Goal: Task Accomplishment & Management: Use online tool/utility

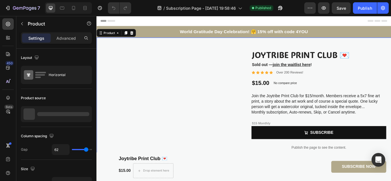
scroll to position [55, 0]
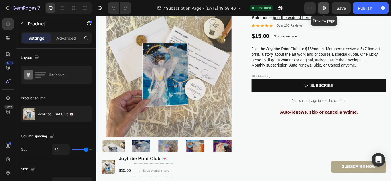
click at [325, 6] on icon "button" at bounding box center [324, 8] width 6 height 6
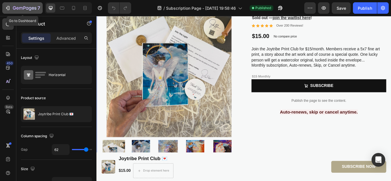
click at [7, 8] on icon "button" at bounding box center [7, 8] width 3 height 2
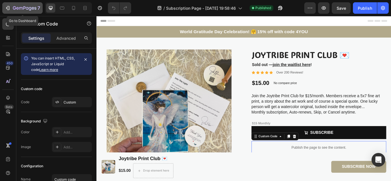
click at [8, 8] on icon "button" at bounding box center [8, 8] width 6 height 6
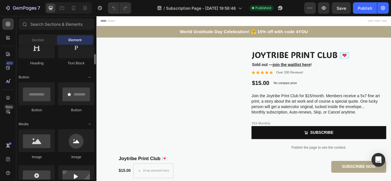
scroll to position [105, 0]
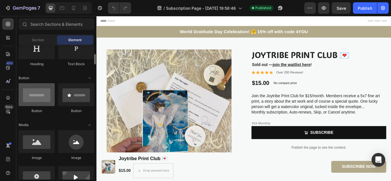
click at [32, 96] on div at bounding box center [37, 94] width 36 height 23
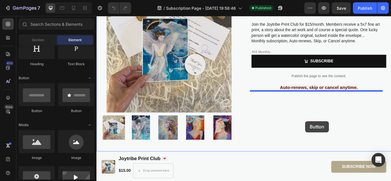
scroll to position [86, 0]
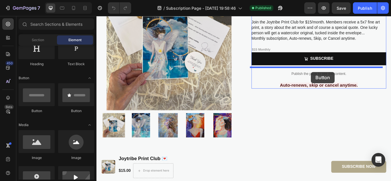
drag, startPoint x: 136, startPoint y: 115, endPoint x: 347, endPoint y: 81, distance: 213.2
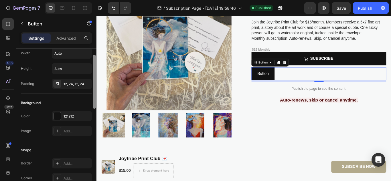
scroll to position [19, 0]
drag, startPoint x: 94, startPoint y: 94, endPoint x: 95, endPoint y: 101, distance: 6.9
click at [95, 101] on div at bounding box center [94, 82] width 3 height 54
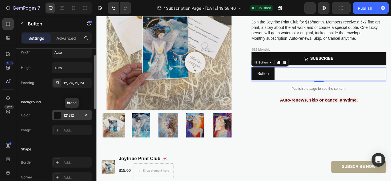
click at [59, 114] on div at bounding box center [57, 115] width 7 height 7
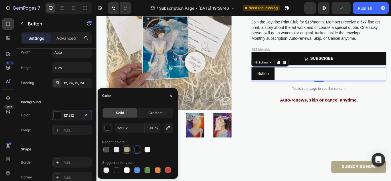
click at [126, 149] on div at bounding box center [127, 150] width 6 height 6
type input "B2A98B"
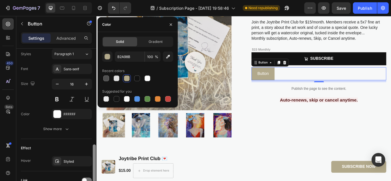
scroll to position [233, 0]
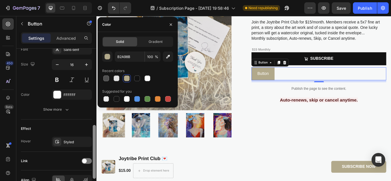
drag, startPoint x: 95, startPoint y: 89, endPoint x: 93, endPoint y: 166, distance: 77.7
click at [93, 166] on div at bounding box center [94, 152] width 3 height 54
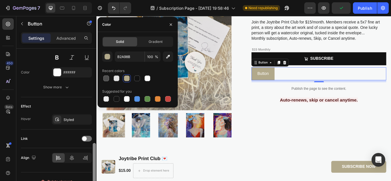
scroll to position [262, 0]
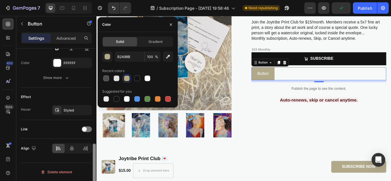
drag, startPoint x: 93, startPoint y: 166, endPoint x: 93, endPoint y: 179, distance: 13.2
click at [93, 179] on div at bounding box center [94, 171] width 3 height 54
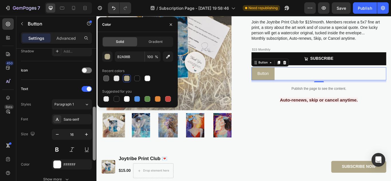
drag, startPoint x: 93, startPoint y: 177, endPoint x: 92, endPoint y: 136, distance: 40.7
click at [92, 136] on div "Size Width Auto Height Auto Padding 12, 24, 12, 24 Background Color B2A98B Imag…" at bounding box center [56, 123] width 80 height 149
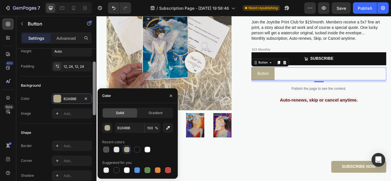
drag, startPoint x: 95, startPoint y: 137, endPoint x: 95, endPoint y: 96, distance: 41.6
click at [95, 96] on div at bounding box center [94, 89] width 3 height 54
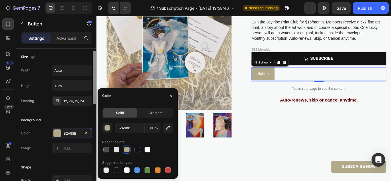
scroll to position [0, 0]
drag, startPoint x: 95, startPoint y: 96, endPoint x: 96, endPoint y: 71, distance: 24.7
click at [96, 71] on div at bounding box center [94, 123] width 4 height 149
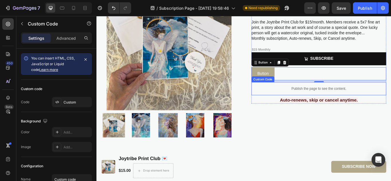
click at [288, 99] on p "Publish the page to see the content." at bounding box center [355, 101] width 157 height 6
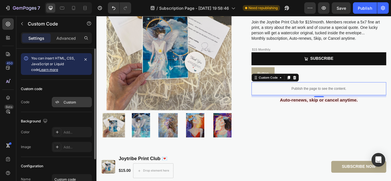
click at [77, 101] on div "Custom" at bounding box center [77, 102] width 27 height 5
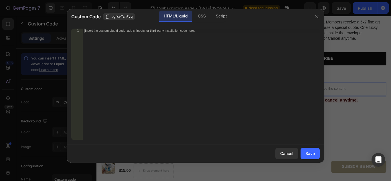
click at [121, 43] on div "Insert the custom Liquid code, add snippets, or third-party installation code h…" at bounding box center [201, 88] width 237 height 119
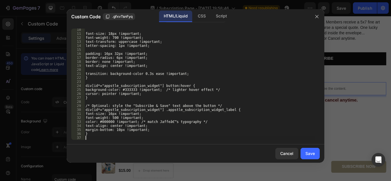
scroll to position [37, 0]
click at [312, 152] on div "Save" at bounding box center [310, 154] width 9 height 6
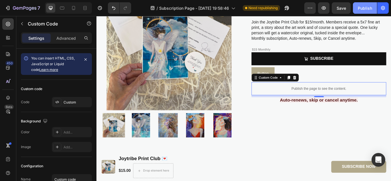
click at [364, 7] on div "Publish" at bounding box center [365, 8] width 14 height 6
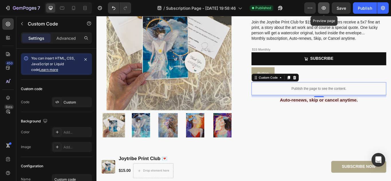
click at [325, 6] on icon "button" at bounding box center [324, 8] width 6 height 6
click at [327, 89] on icon at bounding box center [327, 88] width 5 height 5
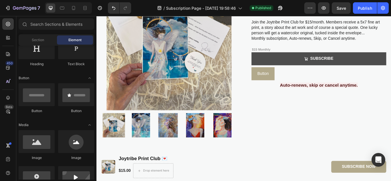
click at [385, 70] on button "SUBSCRIBE" at bounding box center [355, 65] width 157 height 15
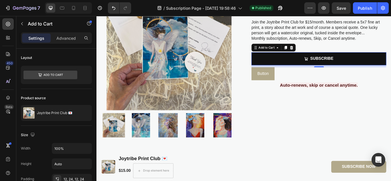
click at [326, 53] on div "Add to Cart" at bounding box center [303, 52] width 52 height 9
click at [323, 54] on icon at bounding box center [324, 53] width 4 height 4
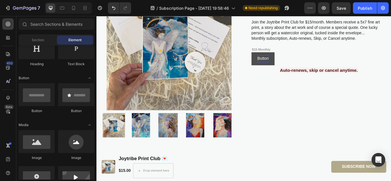
click at [292, 66] on p "Button" at bounding box center [290, 66] width 13 height 8
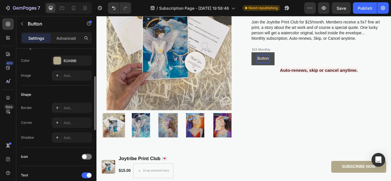
scroll to position [76, 0]
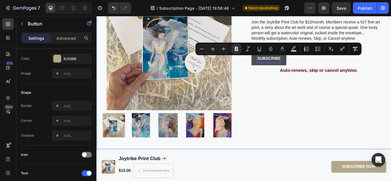
click at [316, 118] on div "Joytribe Print Club 💌 Product Title Sold out — join the waitlist here ! Text Bl…" at bounding box center [355, 63] width 157 height 189
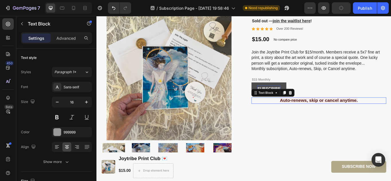
scroll to position [24, 0]
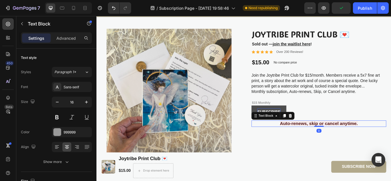
click at [333, 166] on div "Joytribe Print Club 💌 Product Title Sold out — join the waitlist here ! Text Bl…" at bounding box center [355, 125] width 157 height 189
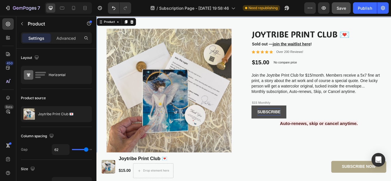
click at [344, 12] on button "Save" at bounding box center [341, 7] width 19 height 11
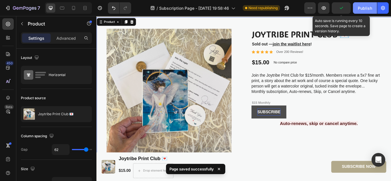
click at [369, 10] on div "Publish" at bounding box center [365, 8] width 14 height 6
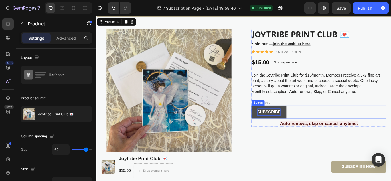
click at [284, 129] on strong "SUBSCRIBE" at bounding box center [297, 128] width 27 height 5
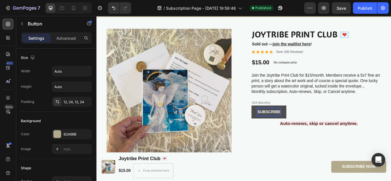
click at [278, 130] on button "SUBSCRIBE" at bounding box center [297, 128] width 41 height 15
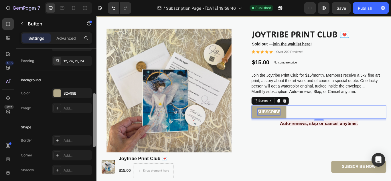
scroll to position [63, 0]
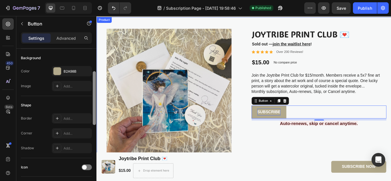
drag, startPoint x: 191, startPoint y: 114, endPoint x: 98, endPoint y: 176, distance: 111.8
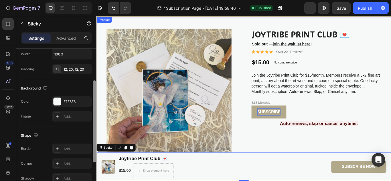
scroll to position [57, 0]
drag, startPoint x: 190, startPoint y: 166, endPoint x: 97, endPoint y: 125, distance: 101.1
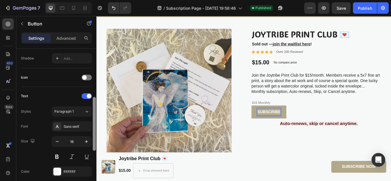
scroll to position [156, 0]
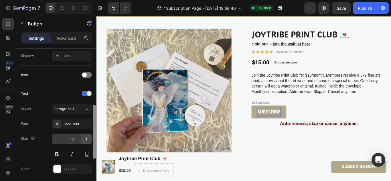
click at [86, 98] on div "Text" at bounding box center [56, 93] width 71 height 9
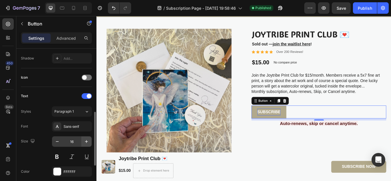
scroll to position [167, 0]
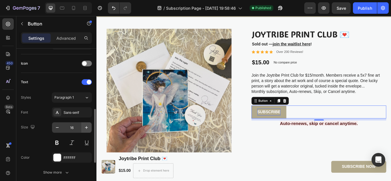
click at [87, 128] on icon "button" at bounding box center [86, 127] width 3 height 3
click at [86, 128] on icon "button" at bounding box center [87, 128] width 6 height 6
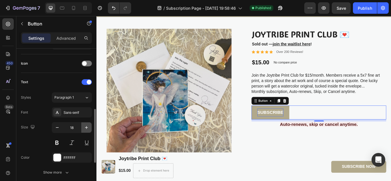
click at [87, 128] on icon "button" at bounding box center [87, 128] width 6 height 6
click at [87, 128] on icon "button" at bounding box center [86, 127] width 3 height 3
type input "20"
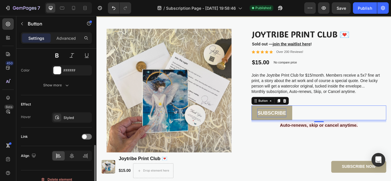
scroll to position [262, 0]
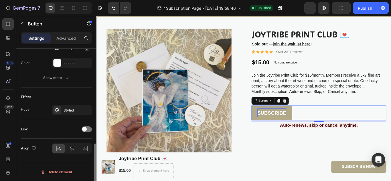
click at [60, 131] on div "Link" at bounding box center [56, 129] width 71 height 9
click at [90, 129] on div at bounding box center [87, 130] width 10 height 6
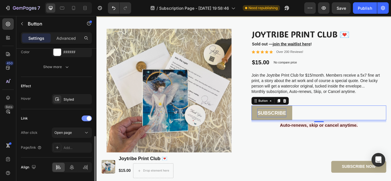
scroll to position [287, 0]
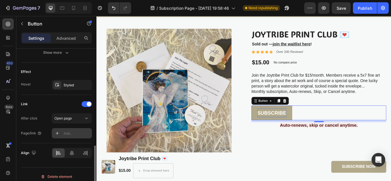
click at [70, 134] on div "Add..." at bounding box center [77, 133] width 27 height 5
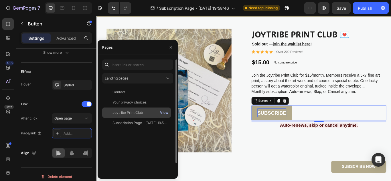
click at [163, 113] on div "View" at bounding box center [164, 112] width 8 height 5
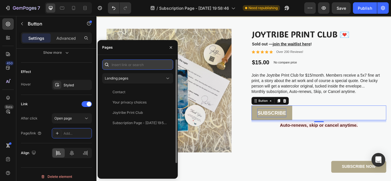
click at [133, 65] on input "text" at bounding box center [137, 65] width 71 height 10
paste input "https://yd6a3r-bi.myshopify.com/products/print_club_handle?variant=451677415671…"
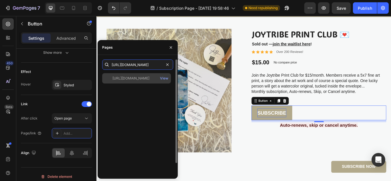
type input "https://yd6a3r-bi.myshopify.com/products/print_club_handle?variant=451677415671…"
click at [124, 77] on div "https://yd6a3r-bi.myshopify.com/products/print_club_handle?variant=451677415671…" at bounding box center [131, 78] width 37 height 5
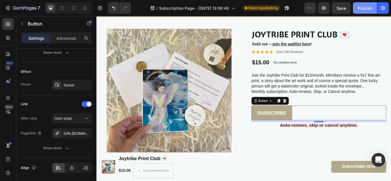
click at [365, 7] on div "Publish" at bounding box center [365, 8] width 14 height 6
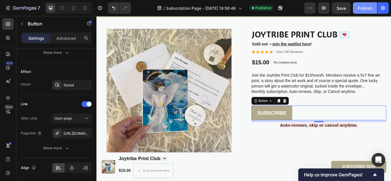
click at [360, 9] on div "Publish" at bounding box center [365, 8] width 14 height 6
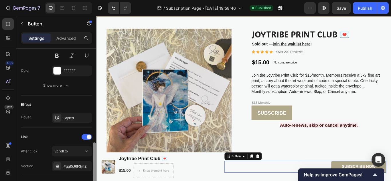
scroll to position [251, 0]
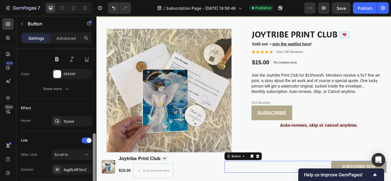
drag, startPoint x: 95, startPoint y: 156, endPoint x: 95, endPoint y: 144, distance: 12.3
click at [95, 144] on div at bounding box center [94, 159] width 3 height 50
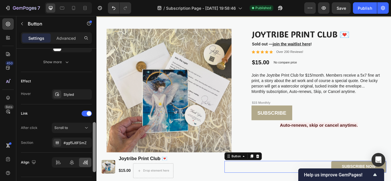
scroll to position [292, 0]
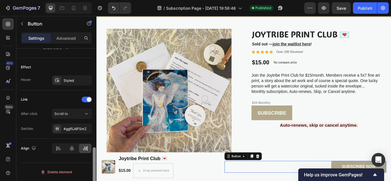
drag, startPoint x: 95, startPoint y: 150, endPoint x: 93, endPoint y: 186, distance: 36.4
click at [93, 0] on html "7 / Subscription Page - Sep 21, 19:58:46 Published Preview Save Publish 450 Bet…" at bounding box center [195, 0] width 391 height 0
click at [72, 115] on div "Scroll to" at bounding box center [68, 113] width 29 height 5
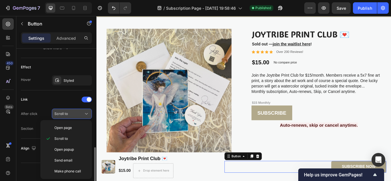
click at [76, 113] on div "Scroll to" at bounding box center [68, 113] width 29 height 5
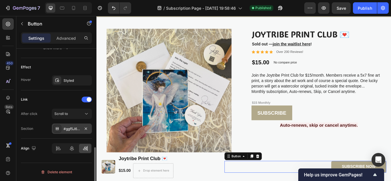
click at [76, 126] on div "#ggf5J6FSmZ" at bounding box center [72, 129] width 40 height 10
click at [83, 99] on div at bounding box center [87, 100] width 10 height 6
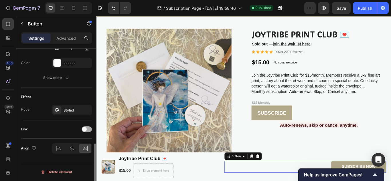
scroll to position [262, 0]
click at [87, 128] on div at bounding box center [87, 130] width 10 height 6
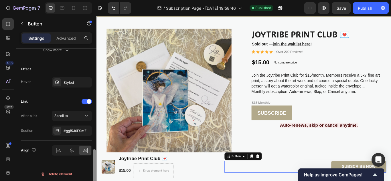
scroll to position [292, 0]
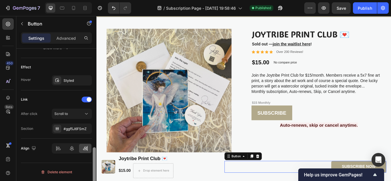
drag, startPoint x: 94, startPoint y: 151, endPoint x: 96, endPoint y: 165, distance: 13.6
click at [96, 165] on div at bounding box center [94, 173] width 3 height 50
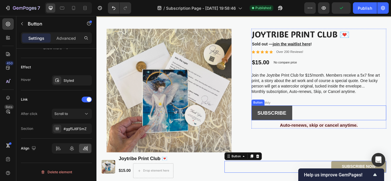
click at [279, 132] on link "SUBSCRIBE" at bounding box center [301, 129] width 48 height 17
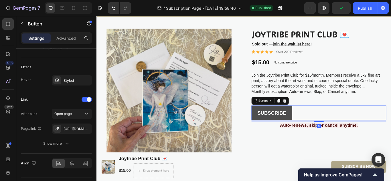
click at [279, 132] on link "SUBSCRIBE" at bounding box center [301, 129] width 48 height 17
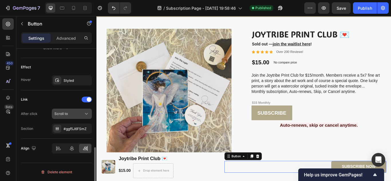
click at [77, 114] on div "Scroll to" at bounding box center [68, 113] width 29 height 5
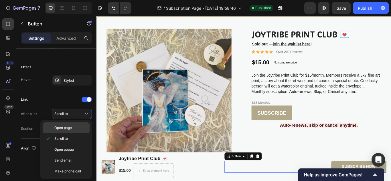
click at [67, 127] on span "Open page" at bounding box center [62, 128] width 17 height 5
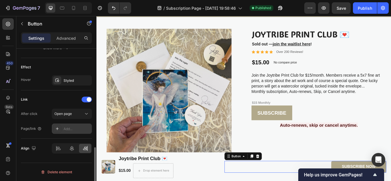
click at [76, 128] on div "Add..." at bounding box center [77, 129] width 27 height 5
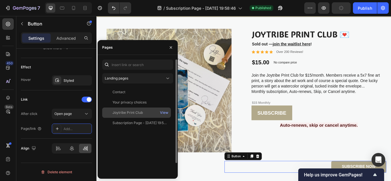
click at [126, 113] on div "Joytribe Print Club" at bounding box center [128, 112] width 30 height 5
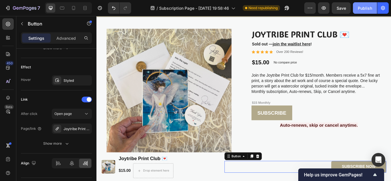
click at [366, 9] on div "Publish" at bounding box center [365, 8] width 14 height 6
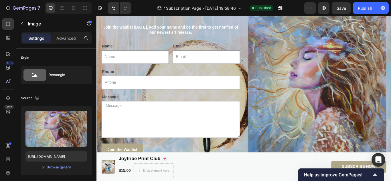
scroll to position [913, 0]
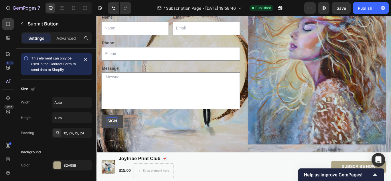
click at [102, 132] on button "SIGN" at bounding box center [114, 139] width 25 height 15
click at [367, 9] on div "Publish" at bounding box center [365, 8] width 14 height 6
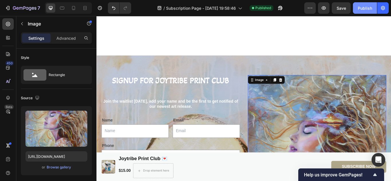
scroll to position [786, 0]
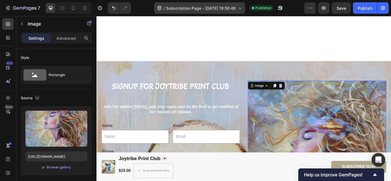
click at [218, 8] on span "Subscription Page - [DATE] 19:58:46" at bounding box center [201, 8] width 70 height 6
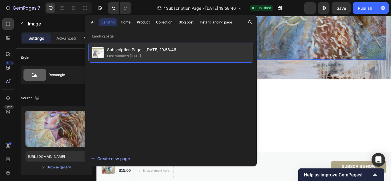
click at [183, 54] on div "Subscription Page - Sep 21, 19:58:46 Last modified 2 days ago" at bounding box center [171, 53] width 165 height 20
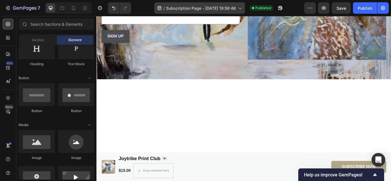
click at [221, 9] on span "Subscription Page - [DATE] 19:58:46" at bounding box center [201, 8] width 70 height 6
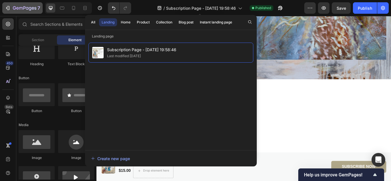
click at [11, 9] on div "7" at bounding box center [22, 8] width 35 height 7
